Goal: Navigation & Orientation: Find specific page/section

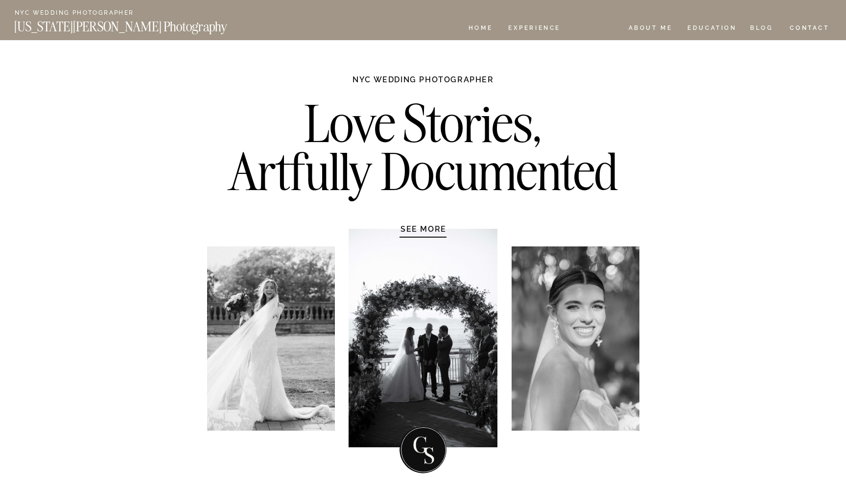
click at [596, 25] on nav "REVIEWS" at bounding box center [594, 29] width 37 height 8
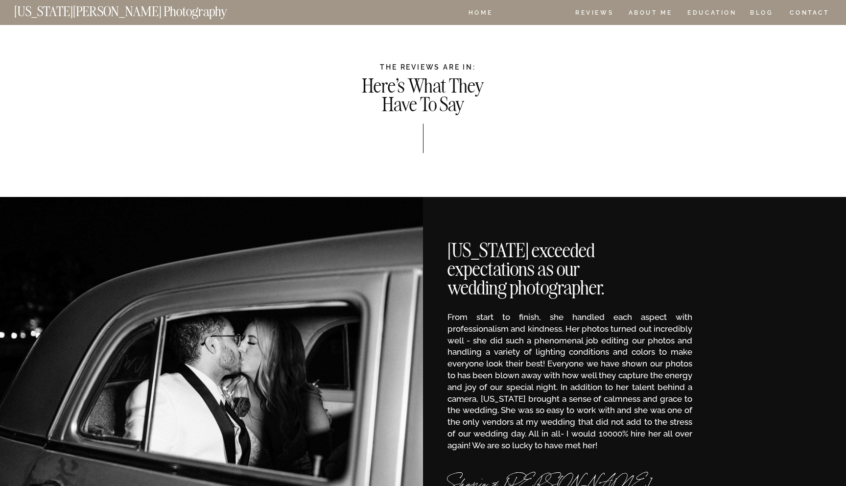
click at [527, 11] on nav "Experience" at bounding box center [533, 14] width 51 height 8
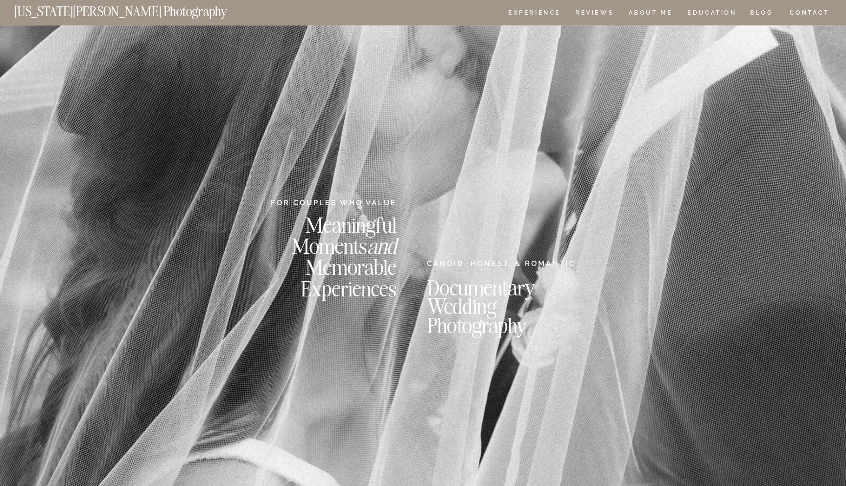
click at [482, 14] on nav "HOME" at bounding box center [481, 14] width 28 height 8
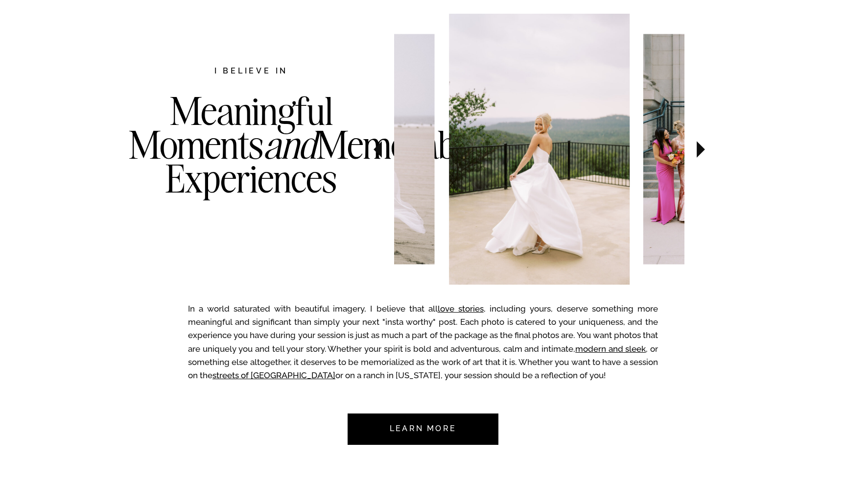
scroll to position [489, 0]
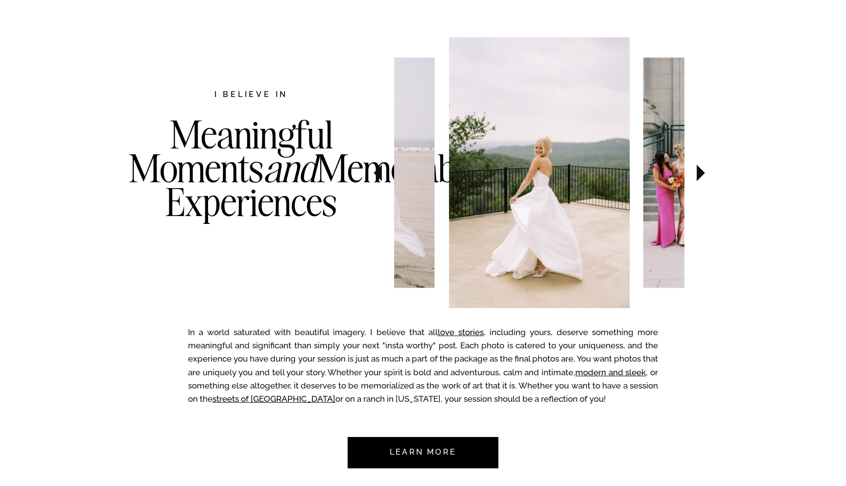
click at [697, 179] on icon at bounding box center [701, 173] width 33 height 34
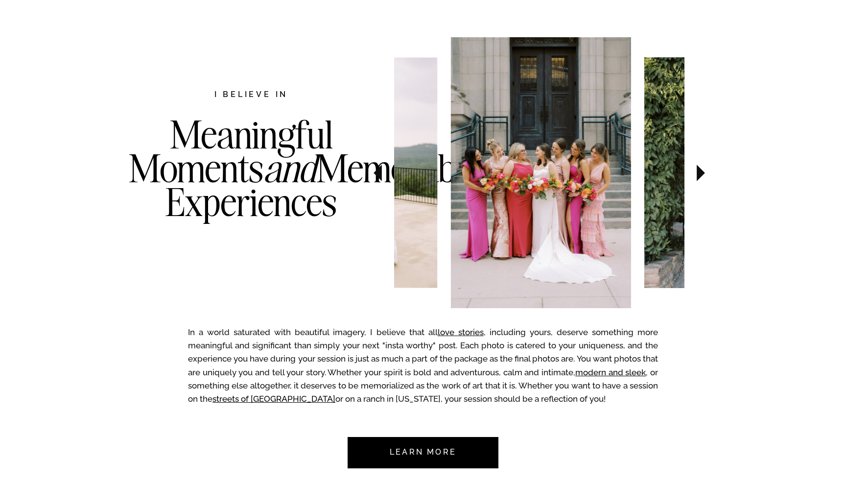
click at [697, 179] on icon at bounding box center [701, 173] width 33 height 34
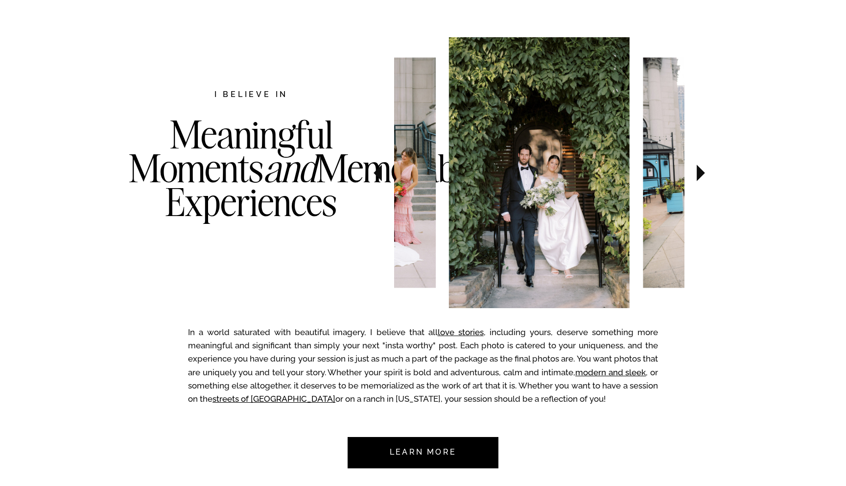
click at [697, 179] on icon at bounding box center [701, 173] width 33 height 34
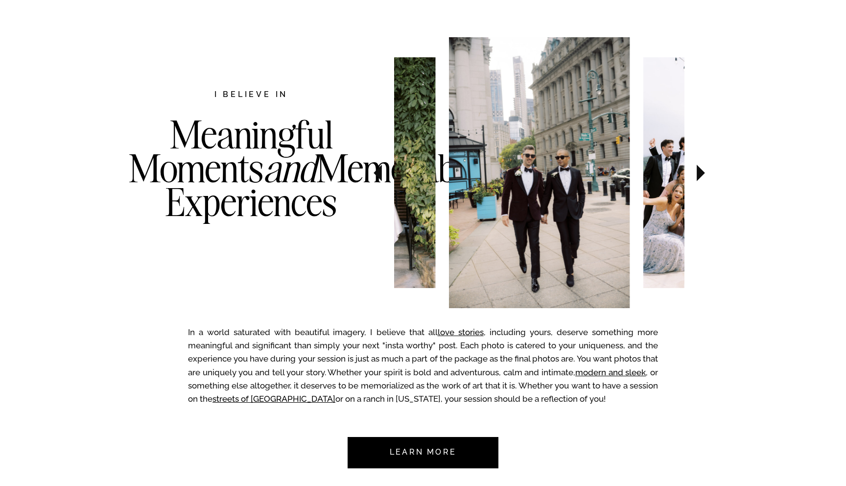
click at [697, 179] on icon at bounding box center [701, 173] width 33 height 34
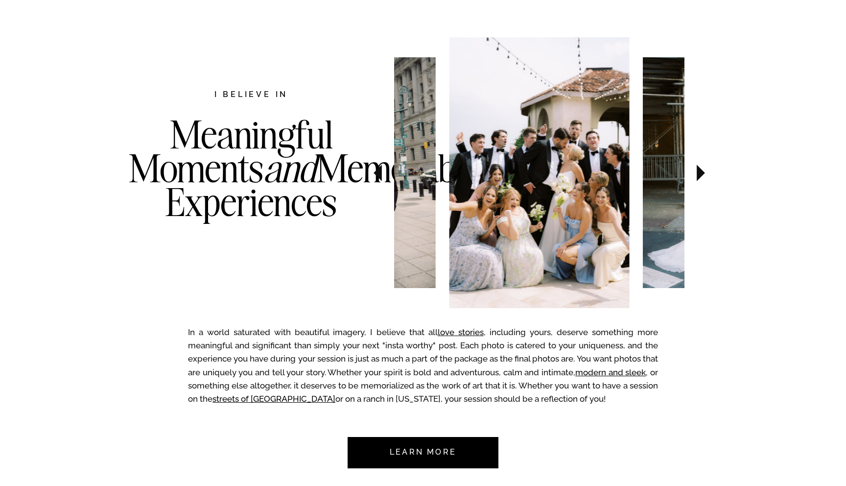
click at [697, 179] on icon at bounding box center [701, 173] width 33 height 34
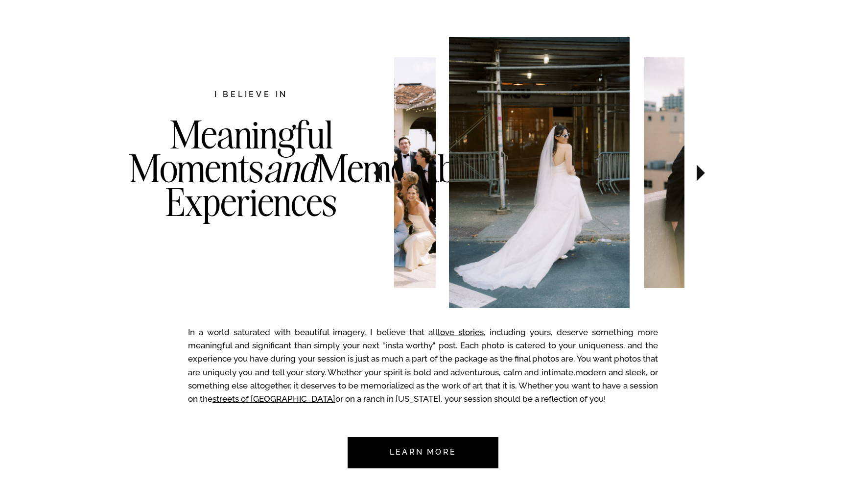
click at [697, 179] on icon at bounding box center [701, 173] width 33 height 34
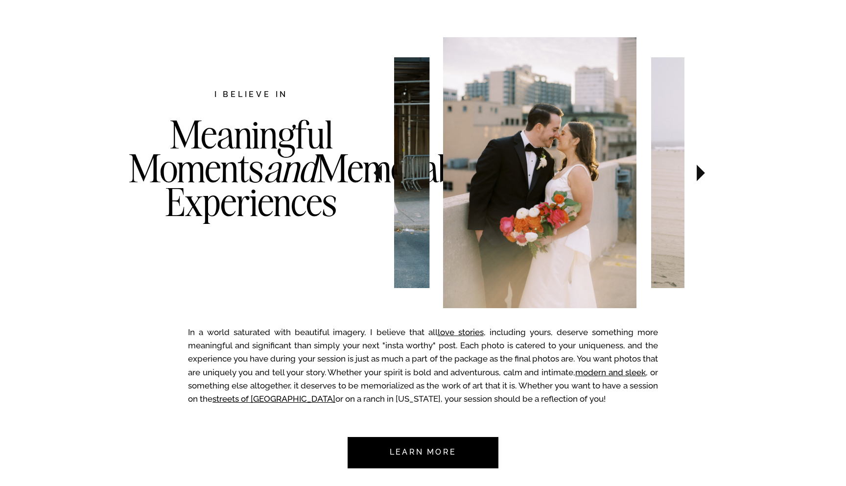
click at [697, 179] on icon at bounding box center [701, 173] width 33 height 34
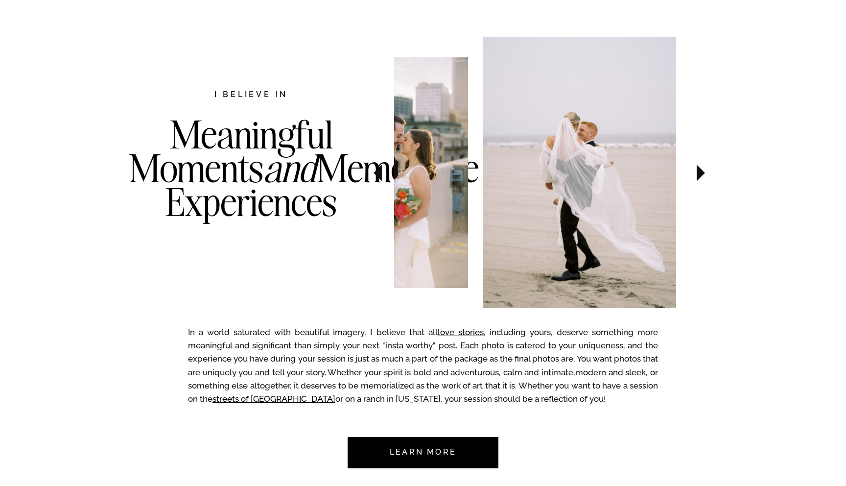
click at [697, 179] on icon at bounding box center [701, 173] width 33 height 34
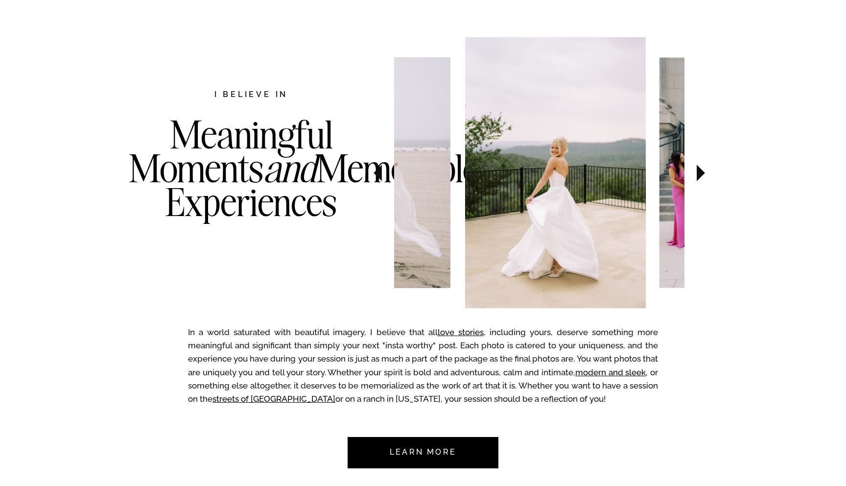
click at [697, 179] on icon at bounding box center [701, 173] width 33 height 34
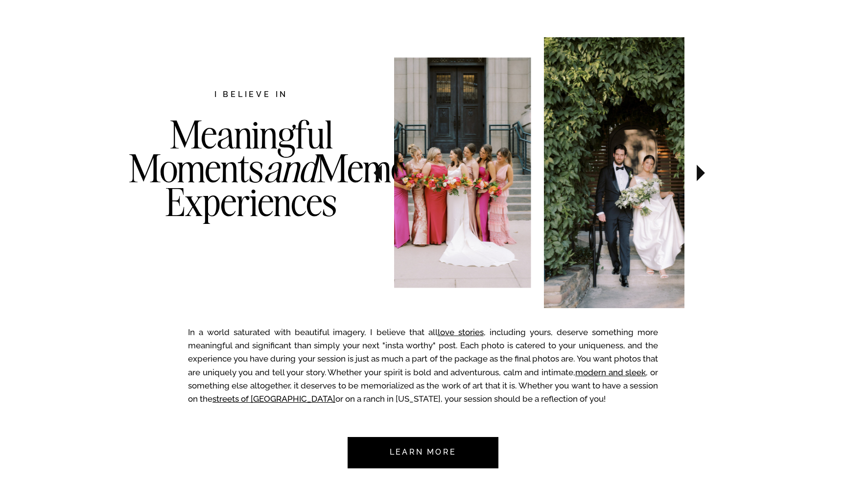
click at [697, 179] on icon at bounding box center [701, 173] width 33 height 34
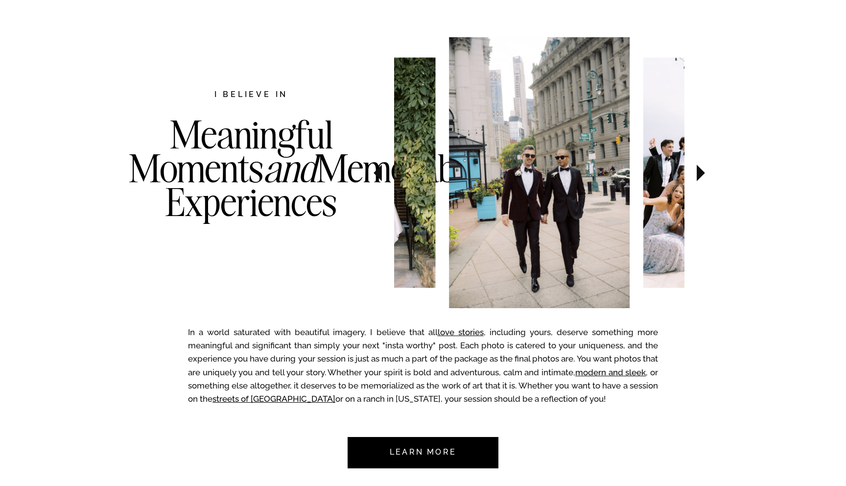
click at [380, 175] on icon at bounding box center [378, 173] width 8 height 17
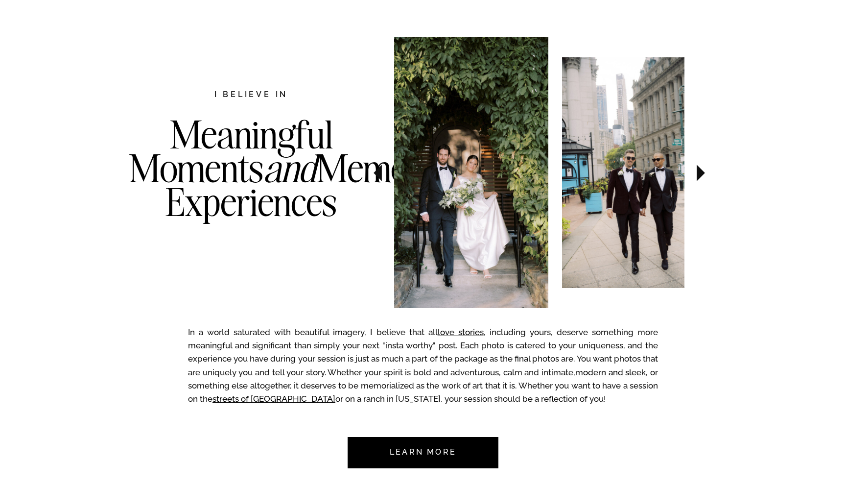
click at [380, 175] on icon at bounding box center [378, 173] width 8 height 17
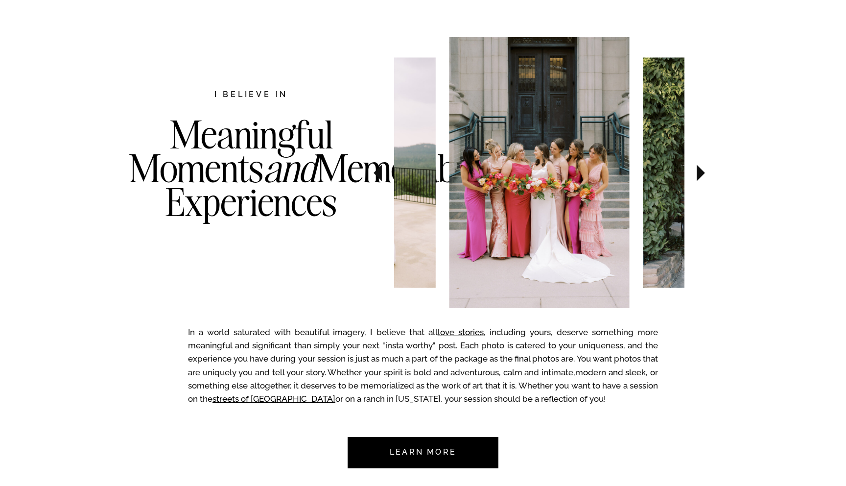
click at [524, 169] on img at bounding box center [539, 172] width 181 height 271
click at [550, 258] on img at bounding box center [539, 172] width 181 height 271
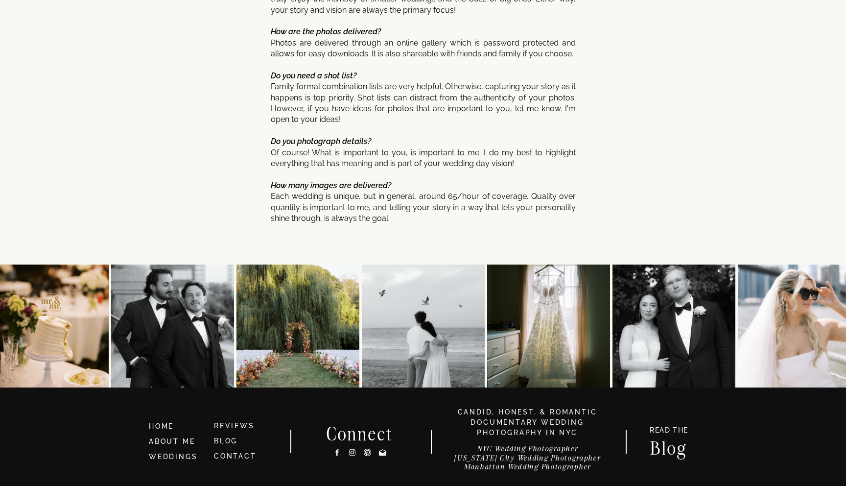
scroll to position [5193, 0]
